Goal: Contribute content

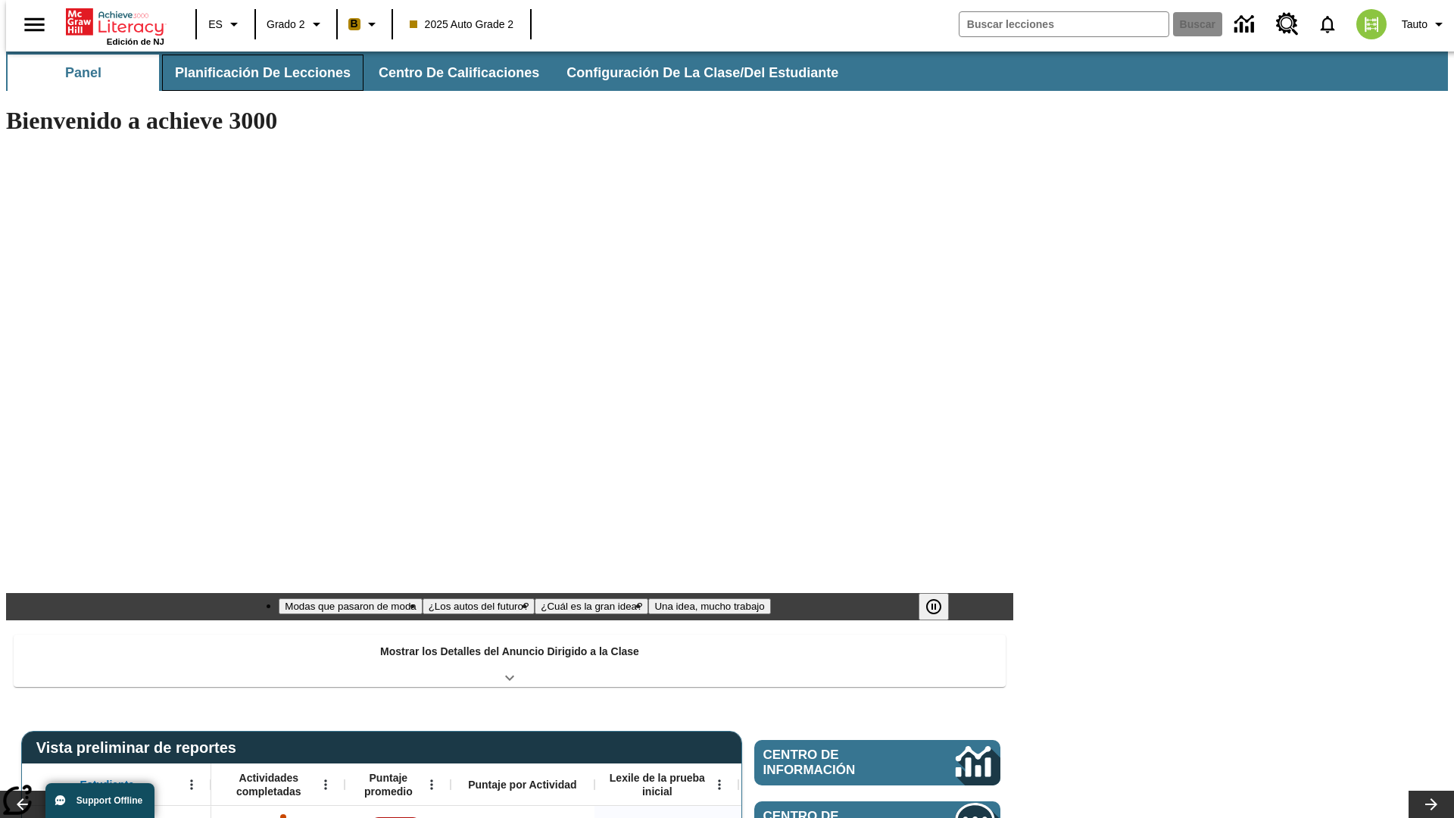
click at [254, 73] on span "Planificación de lecciones" at bounding box center [263, 72] width 176 height 17
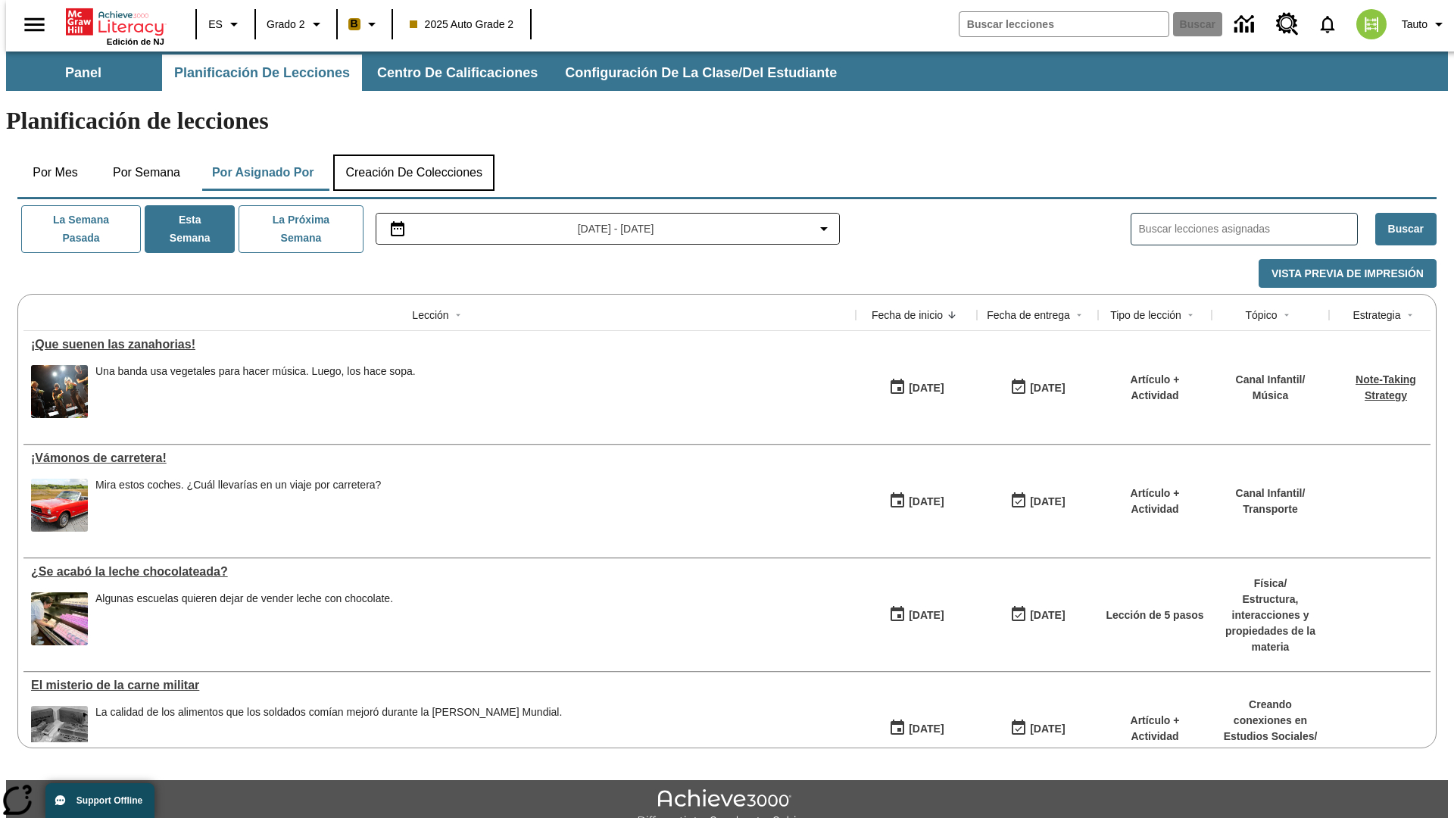
click at [414, 155] on button "Creación de colecciones" at bounding box center [413, 173] width 161 height 36
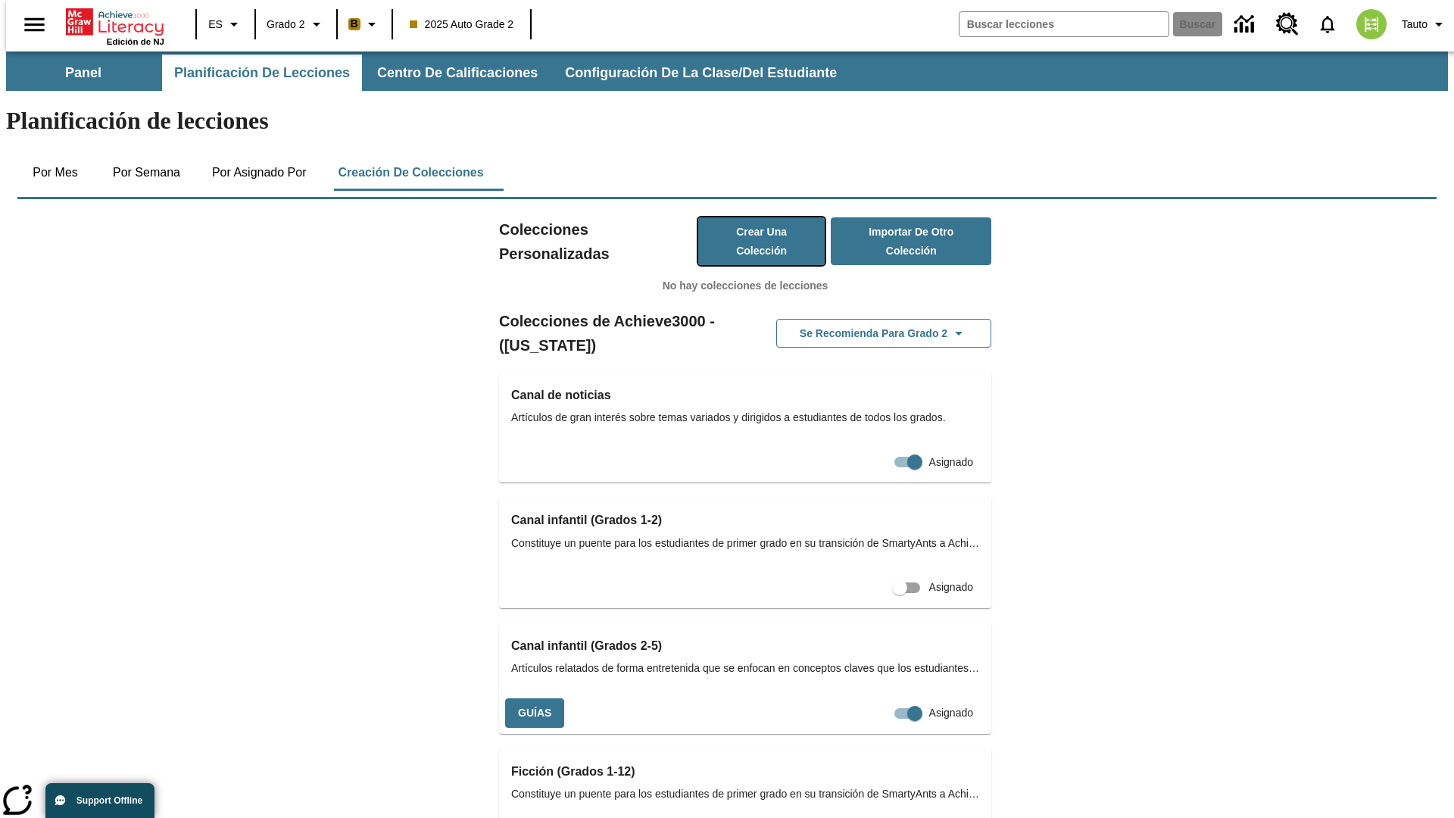
click at [746, 217] on button "Crear una colección" at bounding box center [761, 241] width 127 height 48
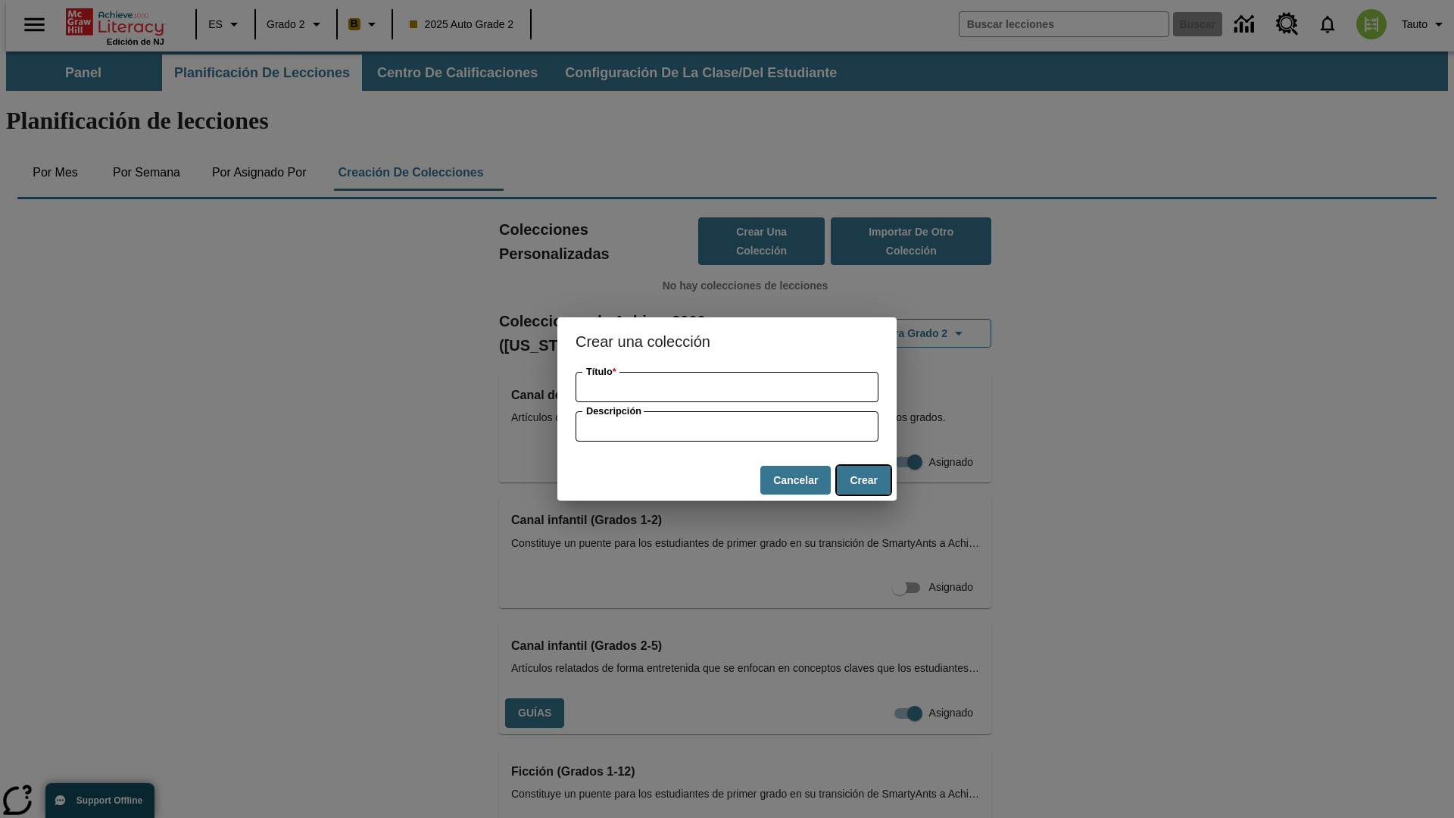
click at [864, 480] on button "Crear" at bounding box center [864, 481] width 54 height 30
type input "Electronic Rubber Shoes"
type input "some collection description"
click at [864, 480] on button "Crear" at bounding box center [864, 481] width 54 height 30
